Goal: Task Accomplishment & Management: Manage account settings

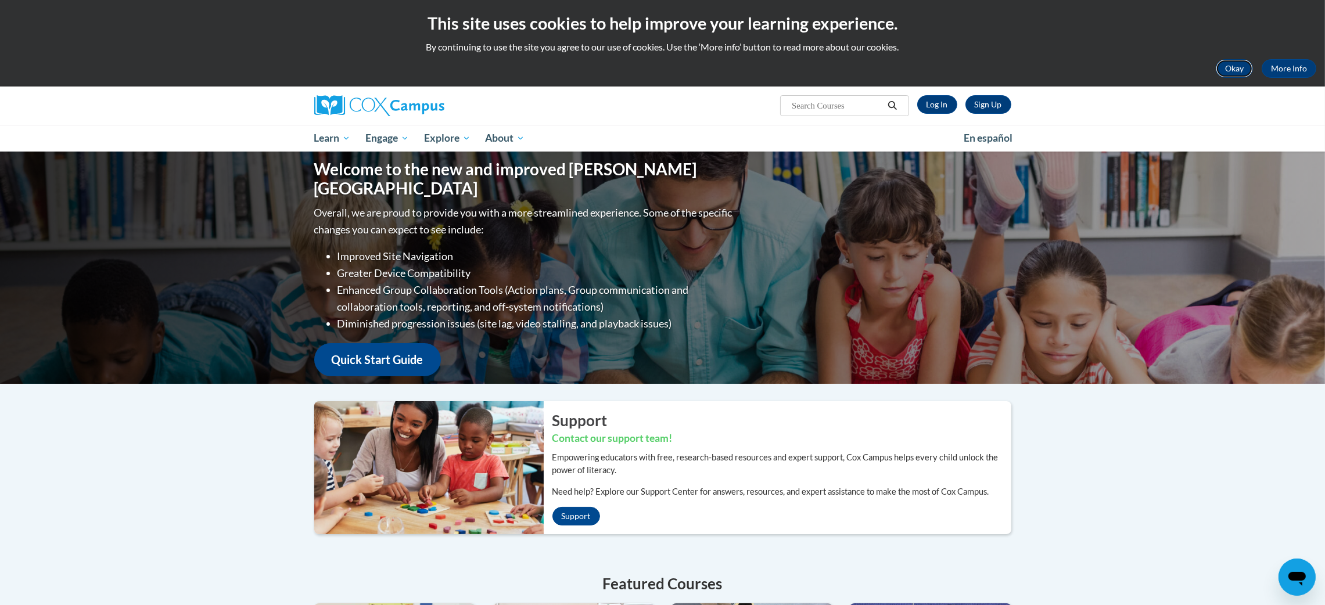
click at [1236, 69] on button "Okay" at bounding box center [1234, 68] width 37 height 19
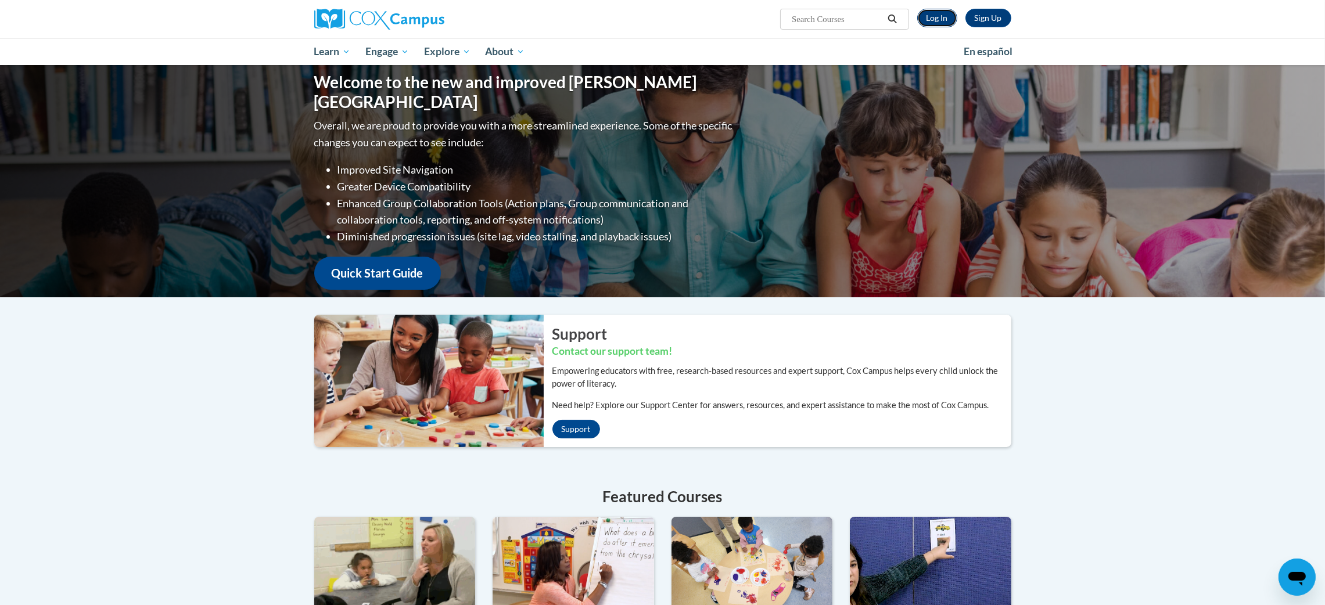
click at [937, 16] on link "Log In" at bounding box center [937, 18] width 40 height 19
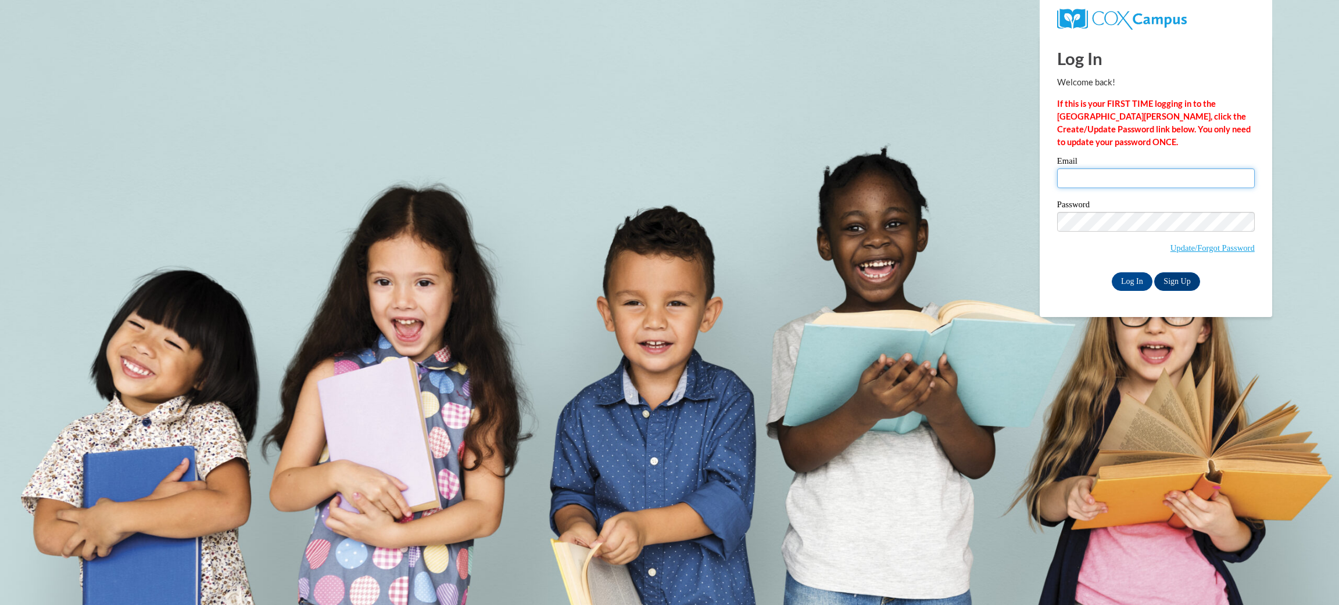
click at [1156, 177] on input "Email" at bounding box center [1156, 178] width 198 height 20
type input "tekessa.adams@clayton.k12.ga.us"
click at [1143, 281] on input "Log In" at bounding box center [1132, 282] width 41 height 19
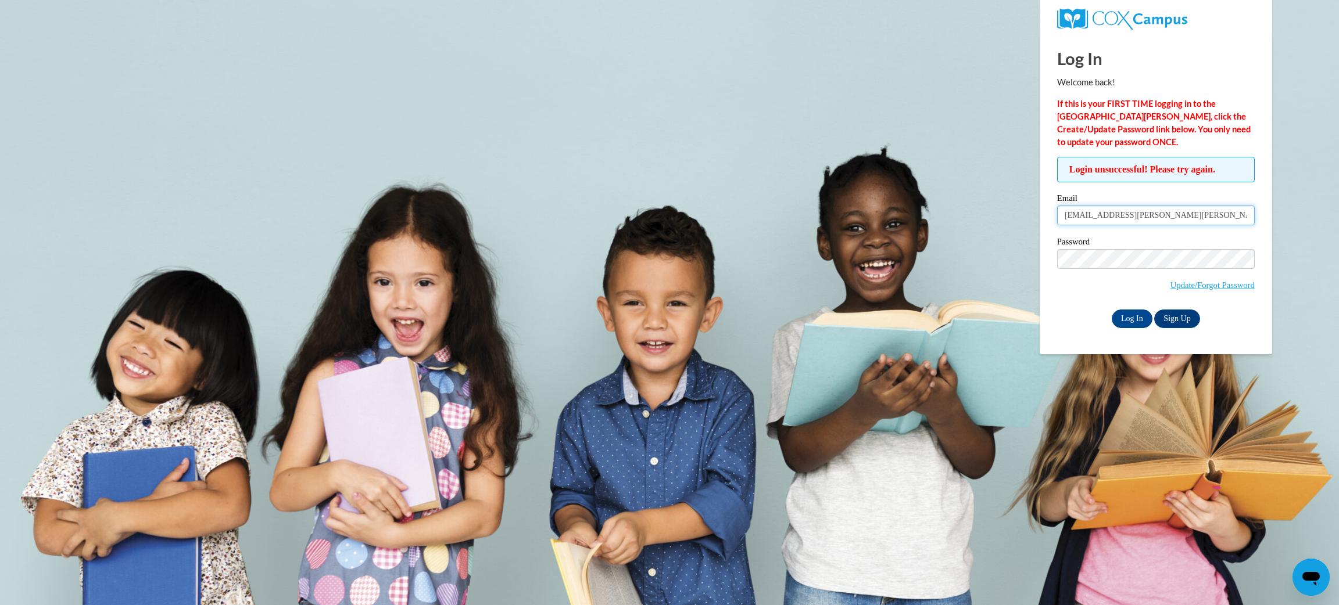
click at [1116, 213] on input "tekessa.adams@clayton.k12.ga.us" at bounding box center [1156, 216] width 198 height 20
type input "tekessaadams@yahoo.com"
click at [1127, 313] on input "Log In" at bounding box center [1132, 319] width 41 height 19
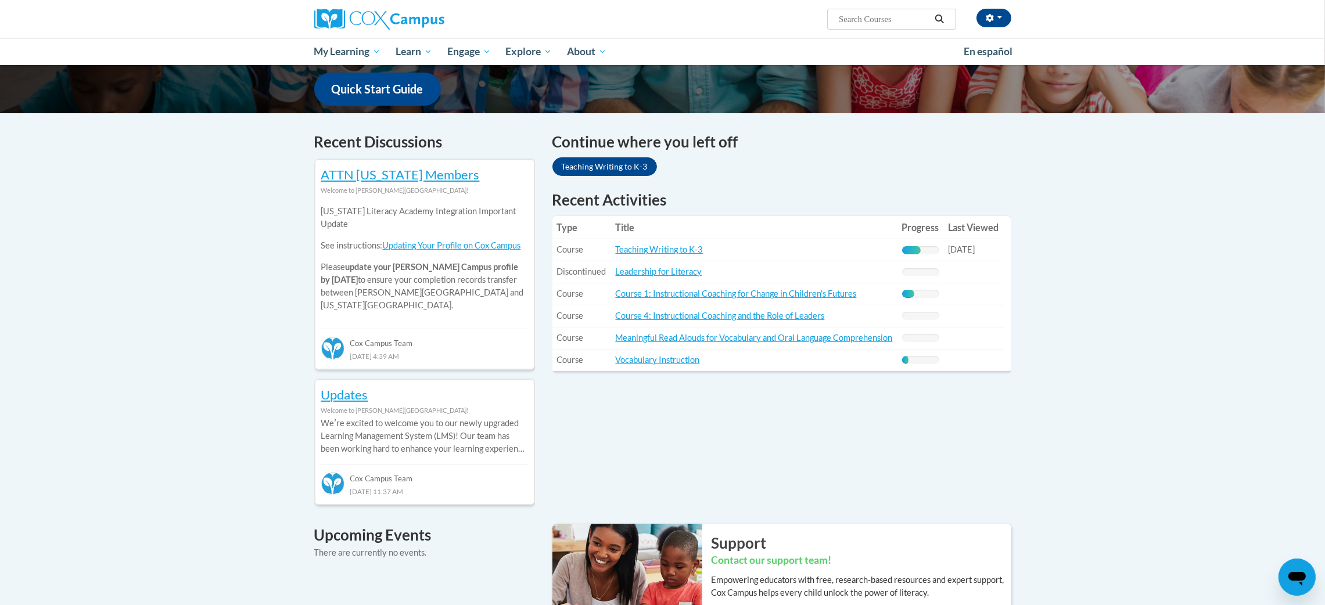
scroll to position [299, 0]
